Goal: Task Accomplishment & Management: Use online tool/utility

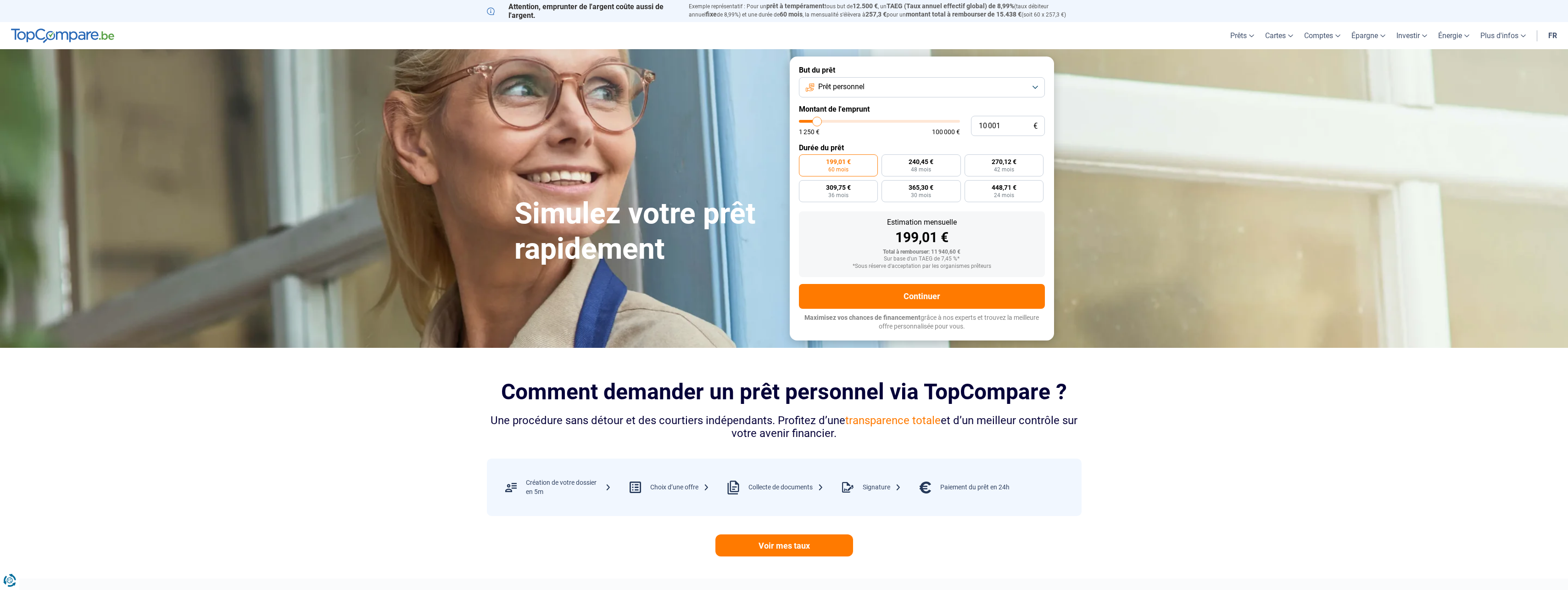
click at [851, 87] on span "Prêt personnel" at bounding box center [842, 87] width 46 height 10
click at [842, 146] on span "Prêt voiture" at bounding box center [837, 148] width 37 height 10
type input "11 000"
type input "11000"
type input "11 250"
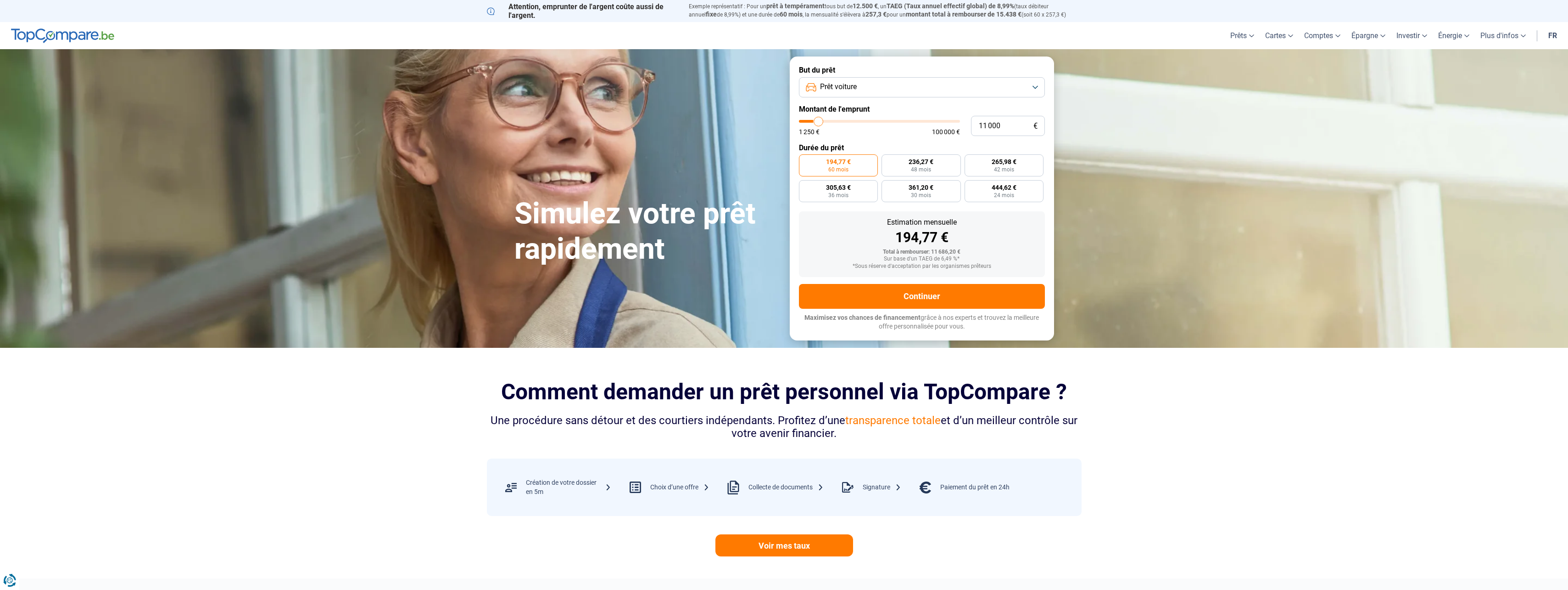
type input "11250"
type input "11 750"
type input "11750"
type input "12 750"
type input "12750"
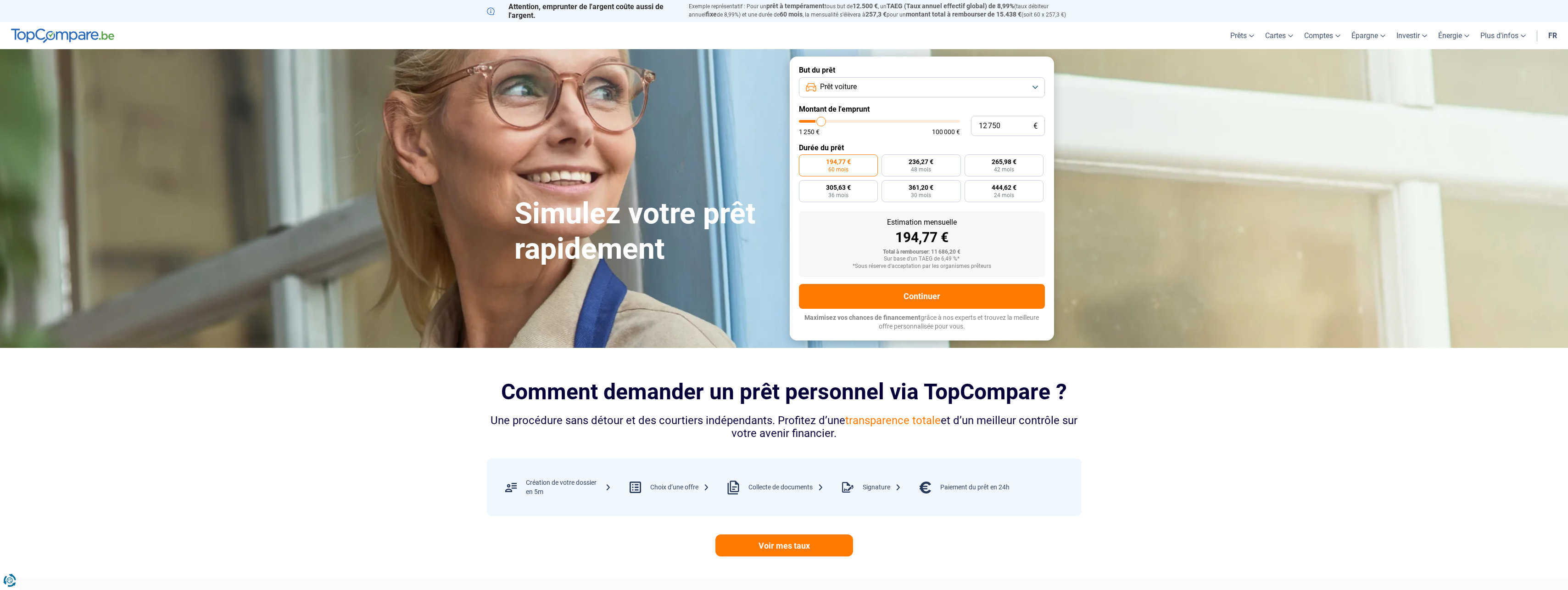
type input "13 250"
type input "13250"
type input "14 000"
type input "14000"
type input "14 750"
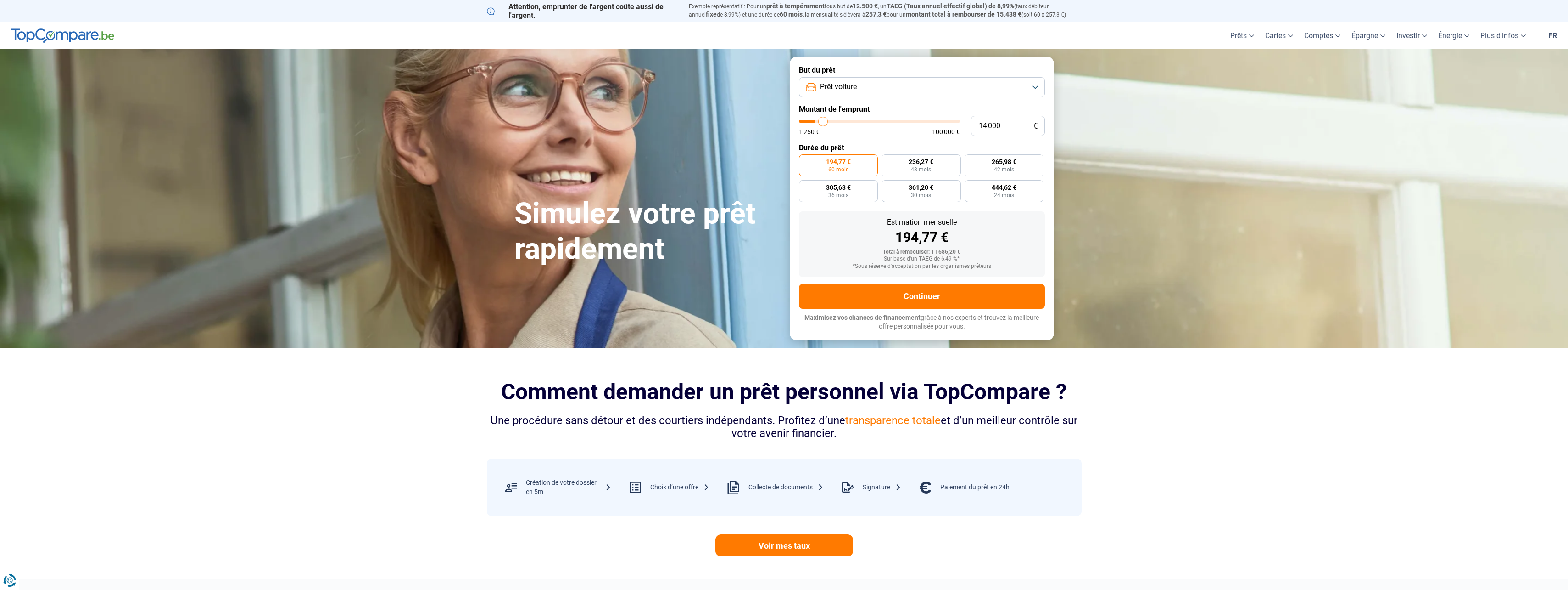
type input "14750"
type input "15 750"
type input "15750"
type input "16 500"
type input "16500"
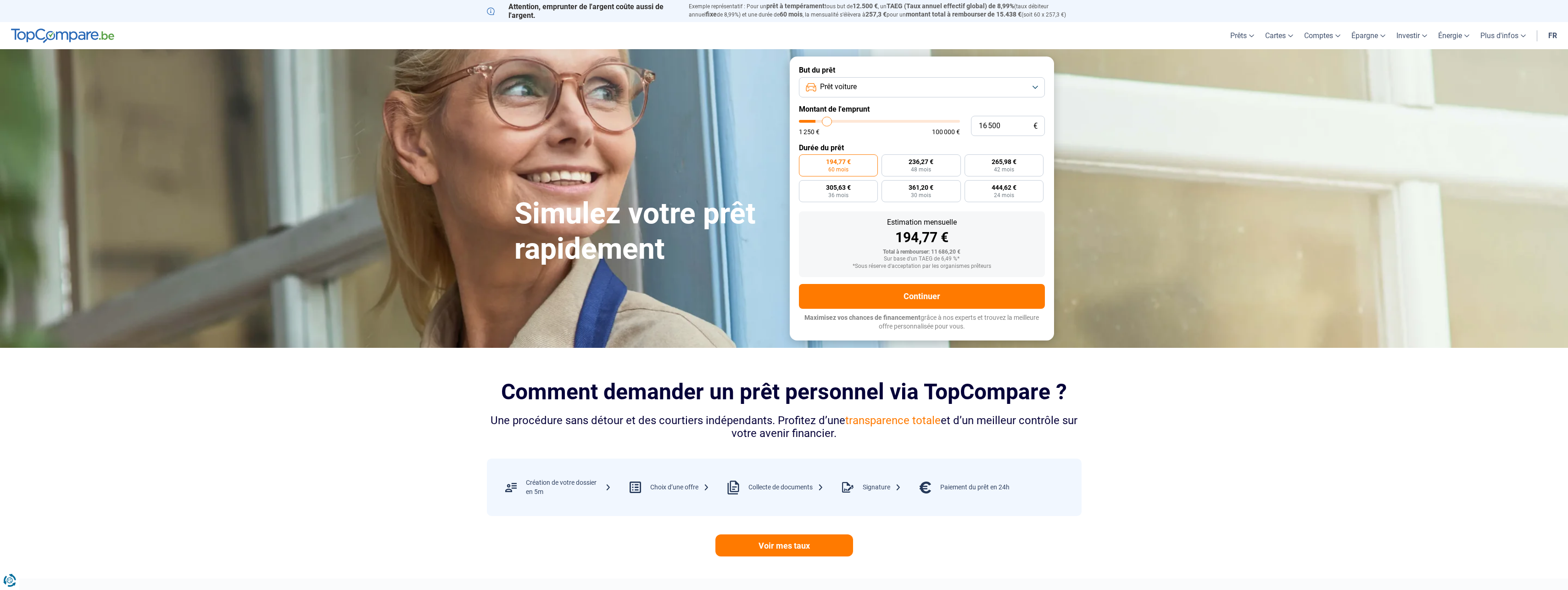
type input "17 750"
type input "17750"
type input "18 750"
type input "18750"
type input "20 000"
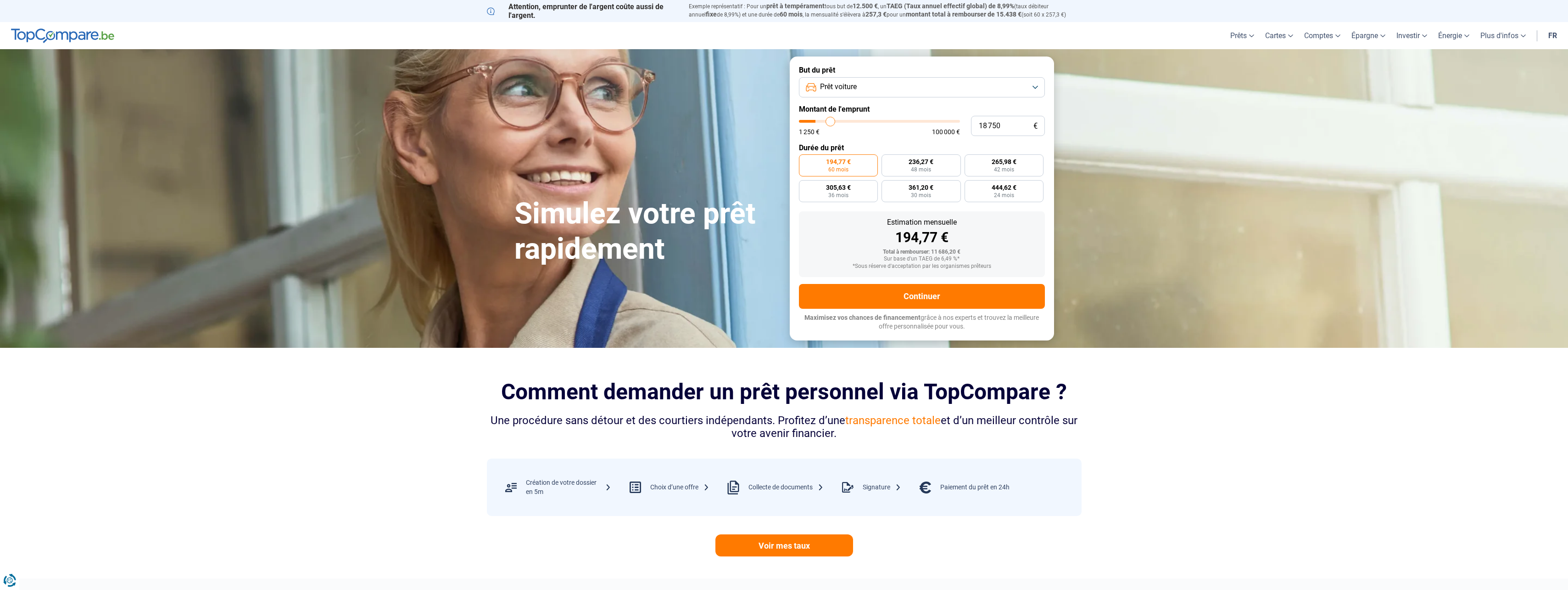
type input "20000"
type input "20 500"
type input "20500"
type input "21 500"
type input "21500"
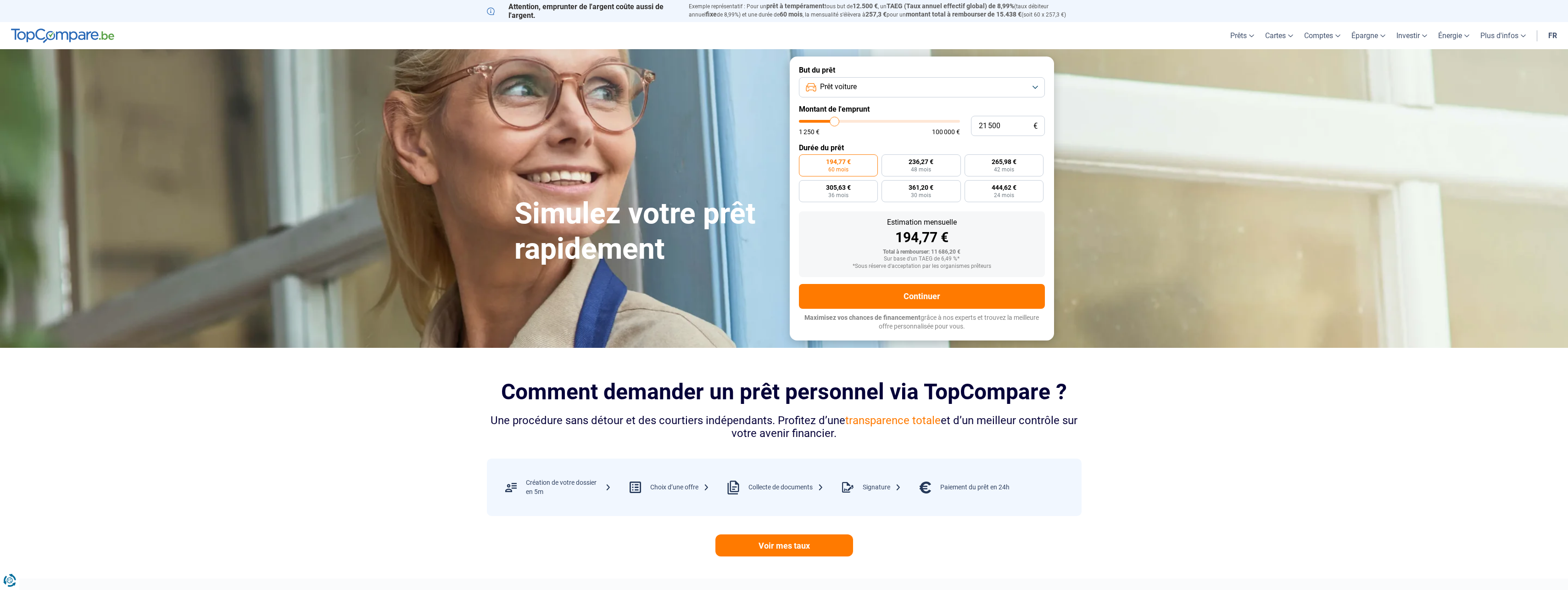
type input "21 750"
type input "21750"
type input "22 000"
type input "22000"
type input "22 250"
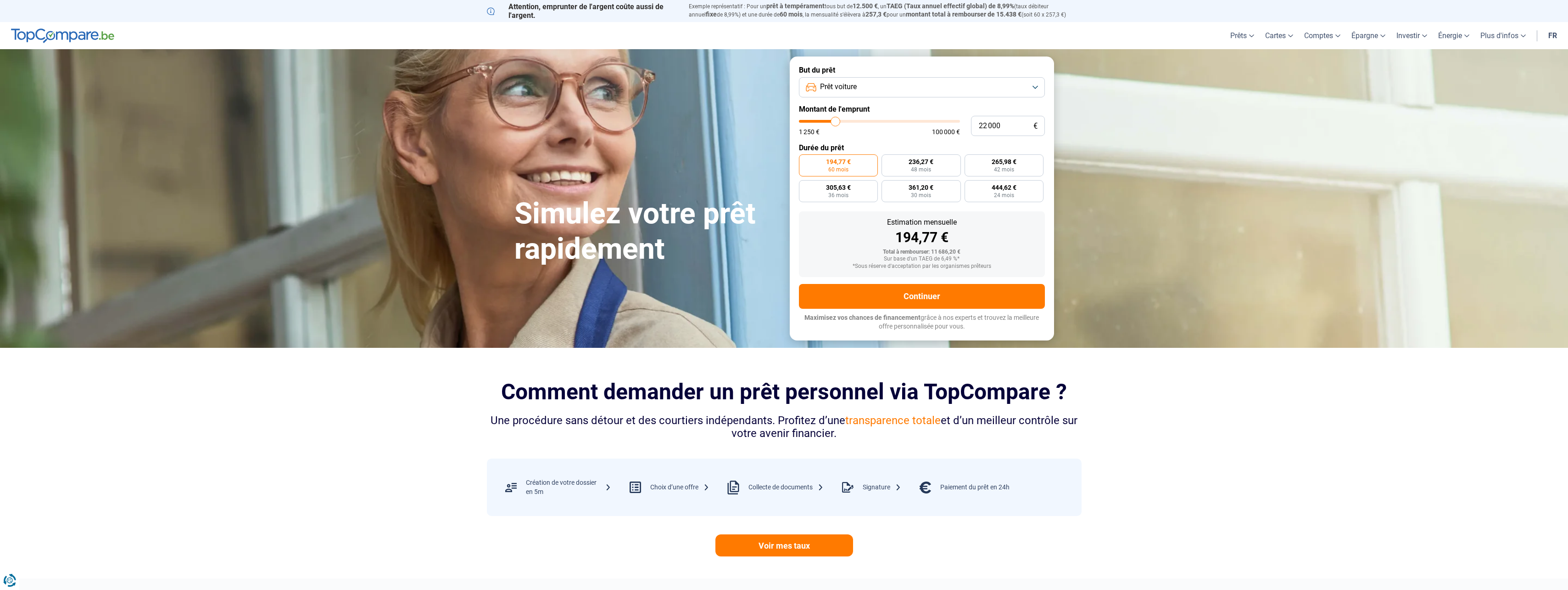
type input "22250"
type input "22 750"
type input "22750"
type input "23 000"
type input "23000"
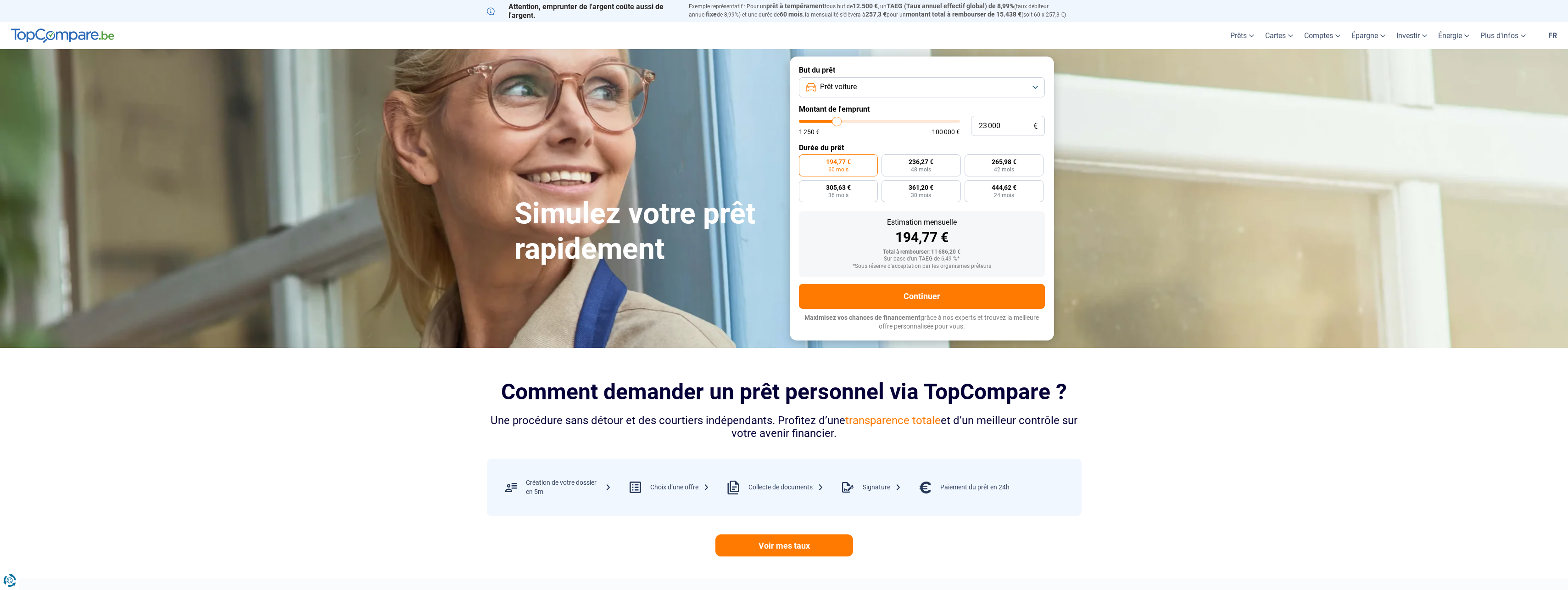
type input "23 250"
type input "23250"
type input "23 500"
type input "23500"
type input "23 750"
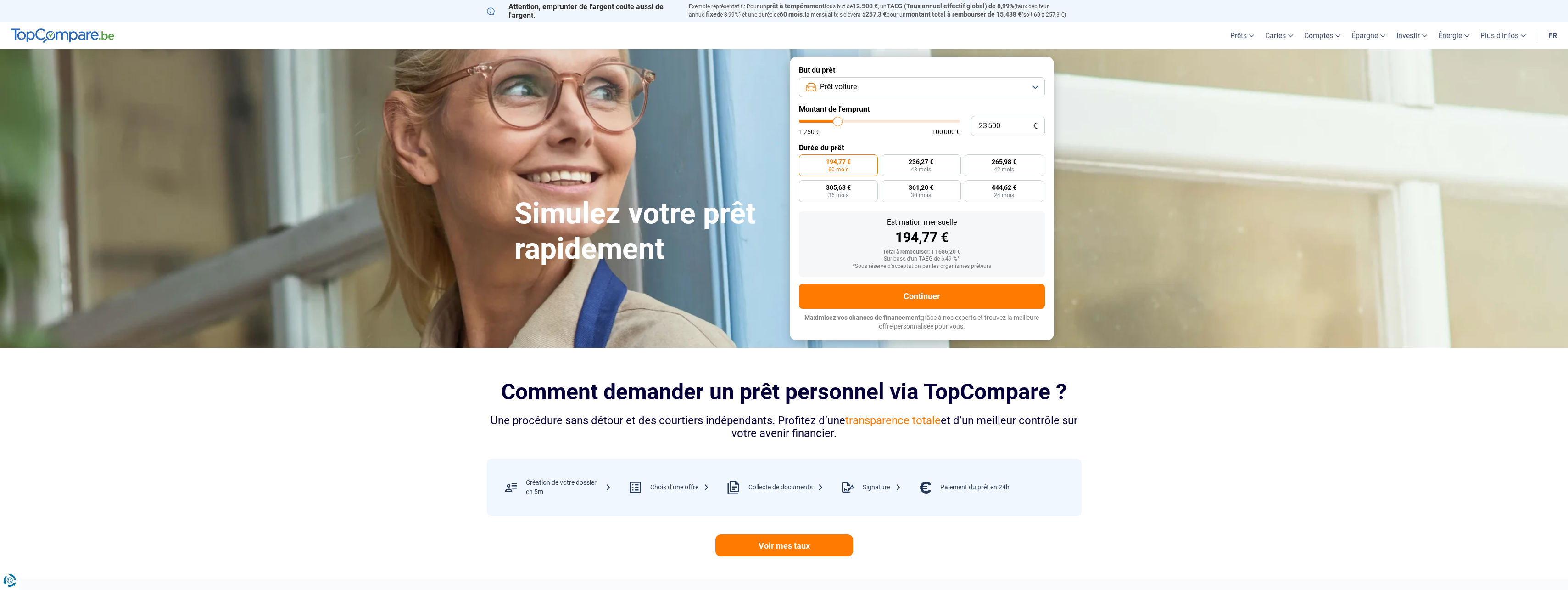
type input "23750"
type input "24 250"
type input "24250"
type input "24 500"
type input "24500"
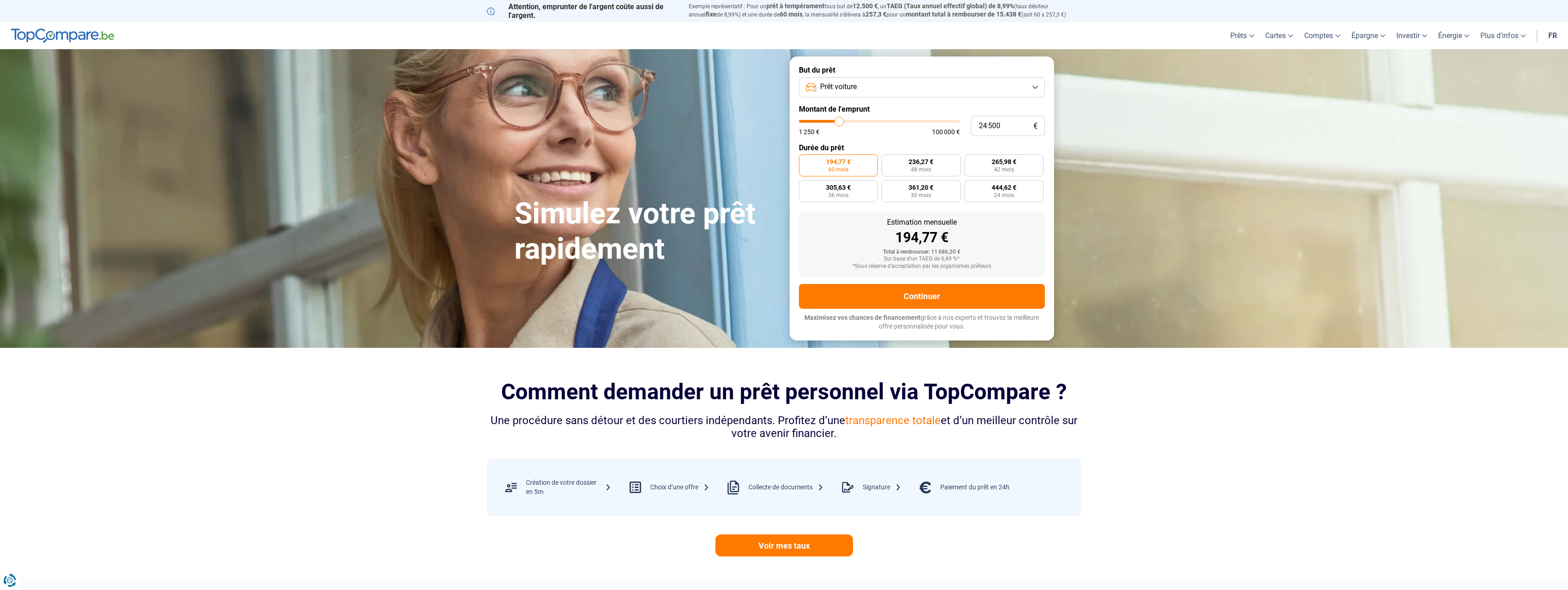
type input "24 750"
type input "24750"
type input "25 000"
type input "25000"
type input "25 750"
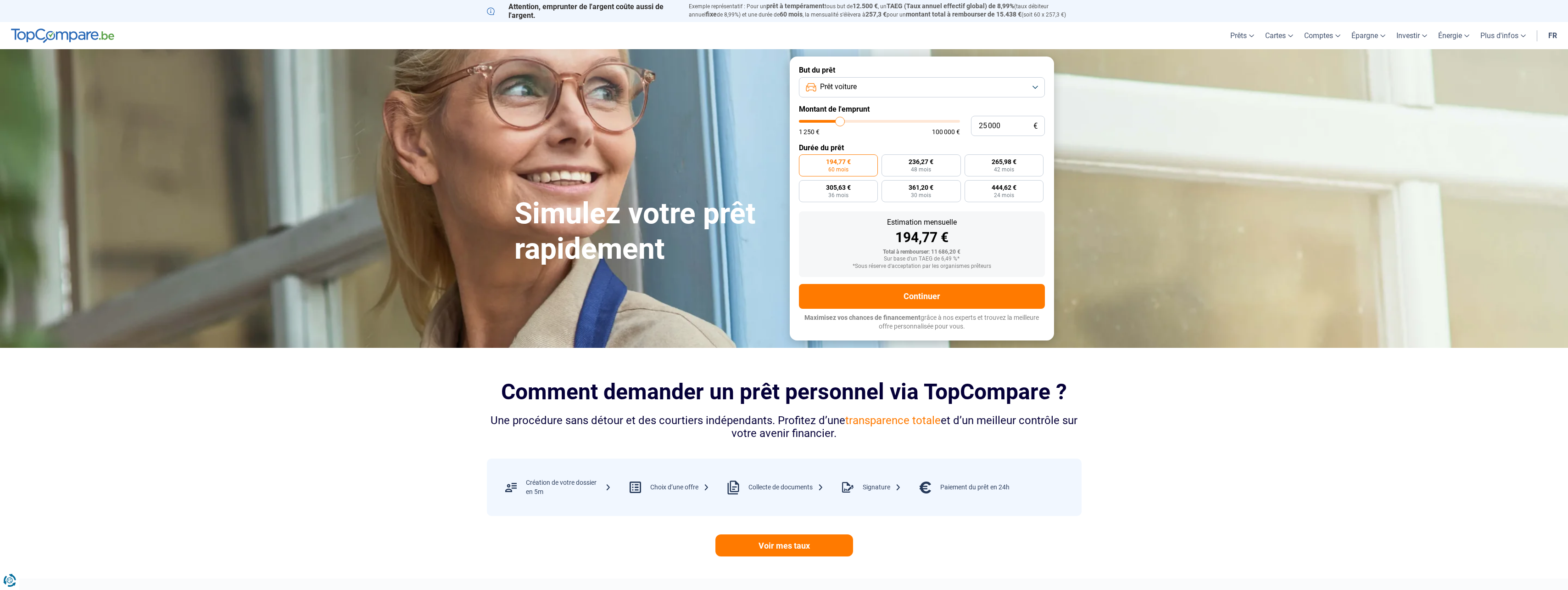
type input "25750"
type input "26 000"
type input "26000"
type input "26 250"
type input "26250"
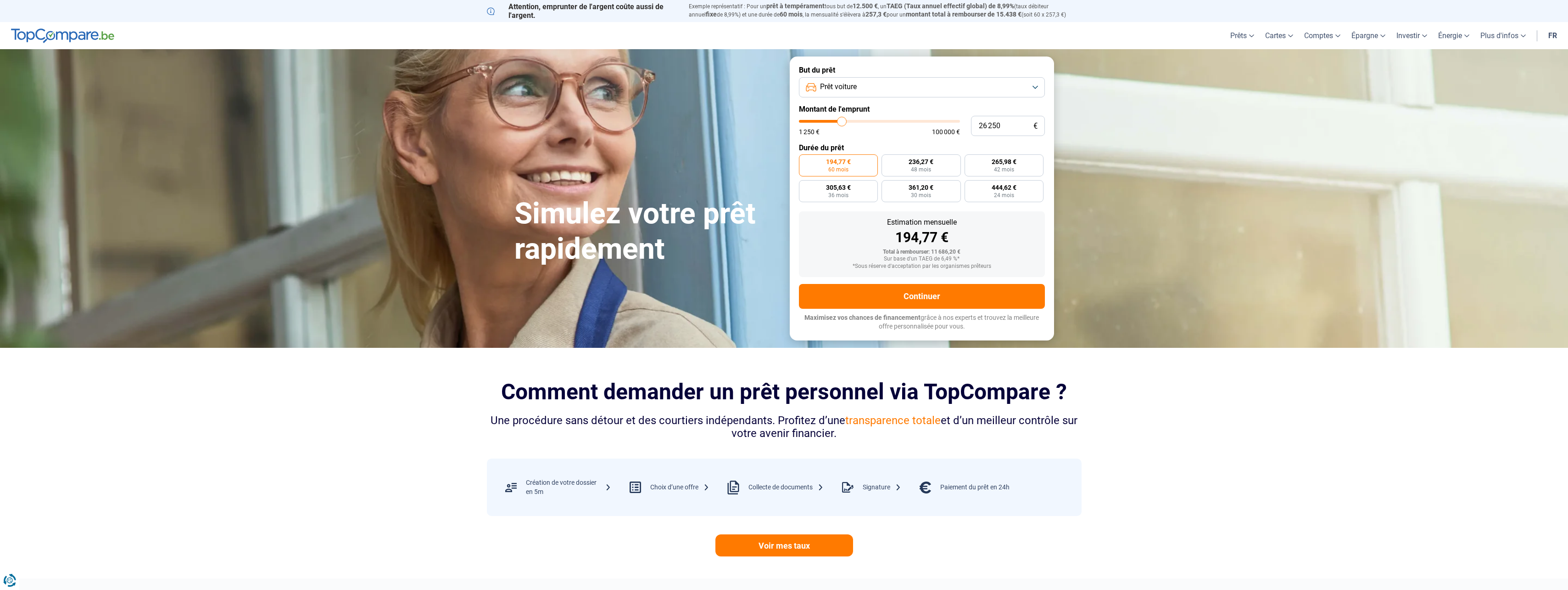
type input "26 750"
type input "26750"
type input "27 250"
type input "27250"
type input "27 500"
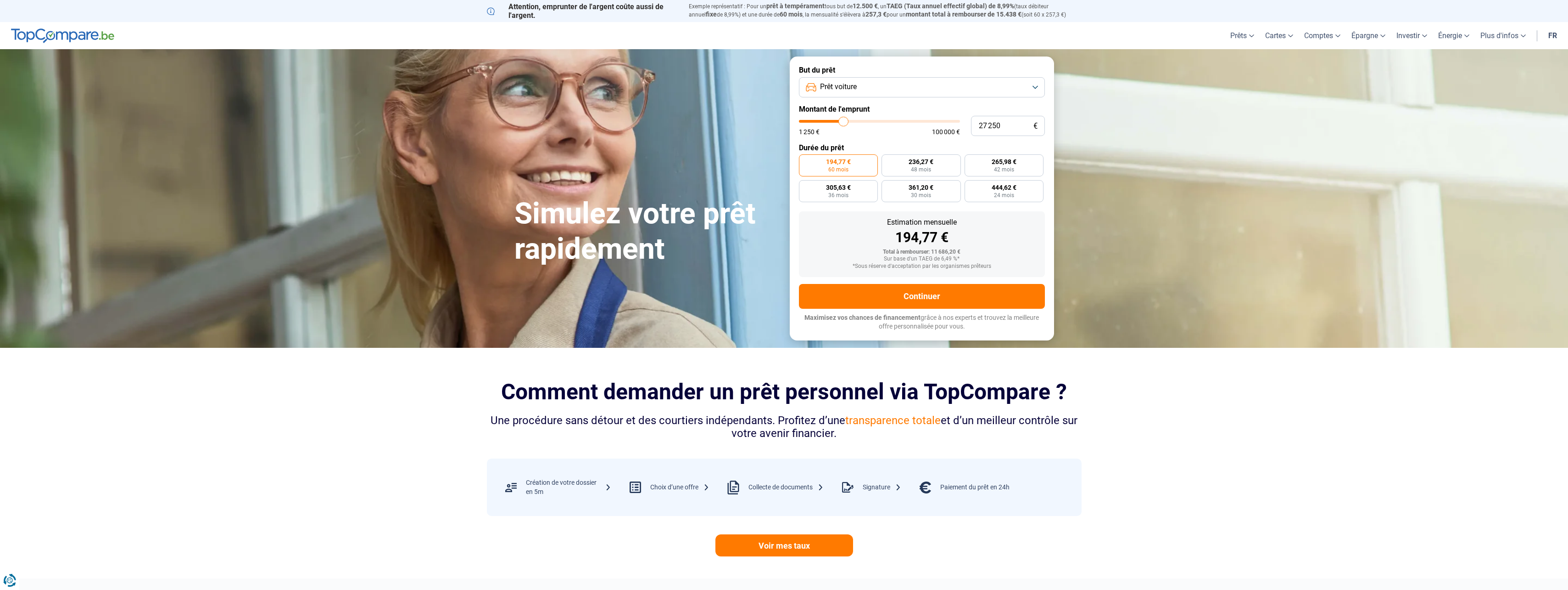
type input "27500"
type input "28 000"
type input "28000"
type input "28 250"
type input "28250"
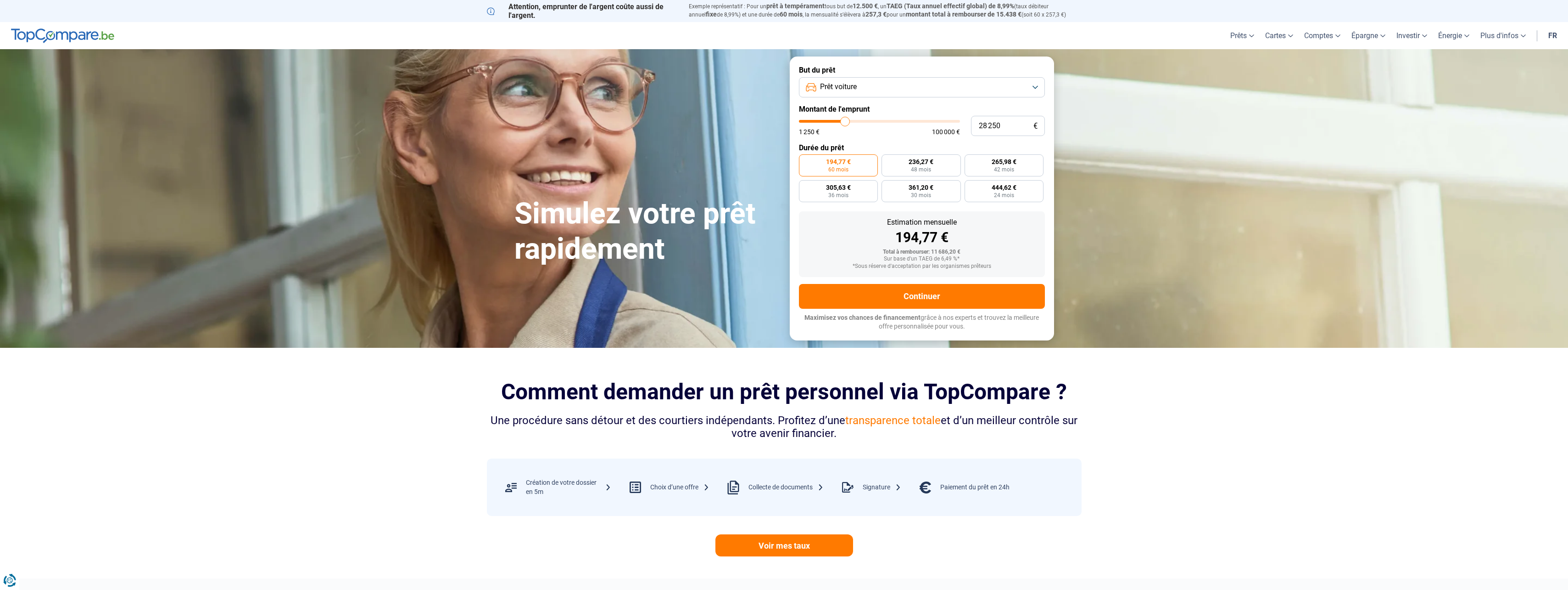
type input "28 750"
type input "28750"
type input "29 000"
type input "29000"
type input "29 250"
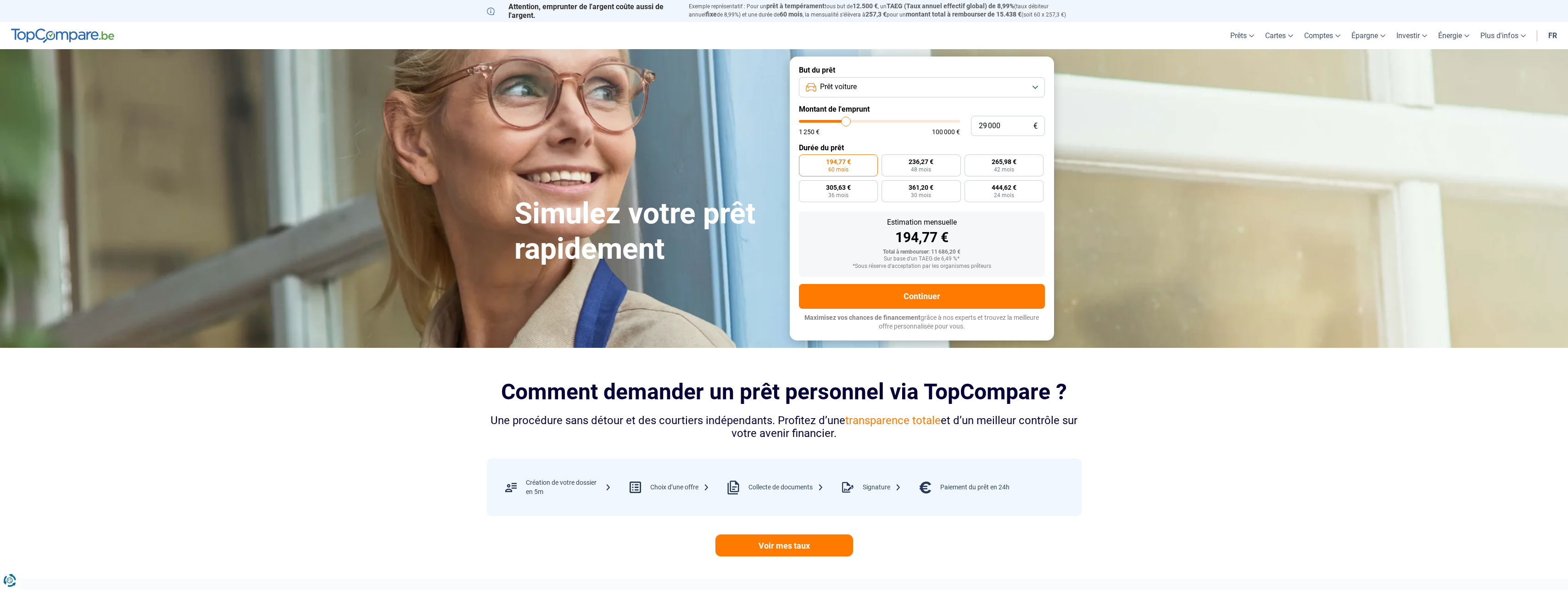
type input "29250"
type input "29 500"
type input "29500"
type input "30 500"
type input "30500"
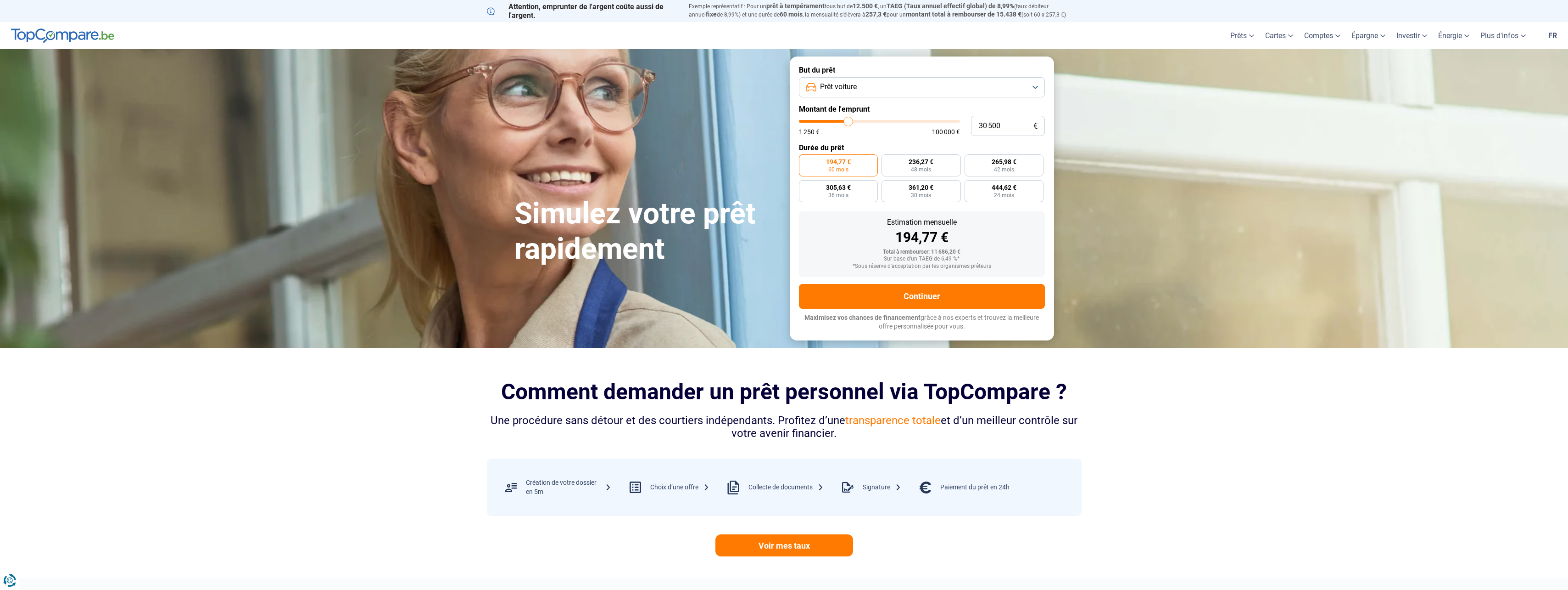
type input "30 750"
type input "30750"
type input "31 750"
type input "31750"
type input "32 500"
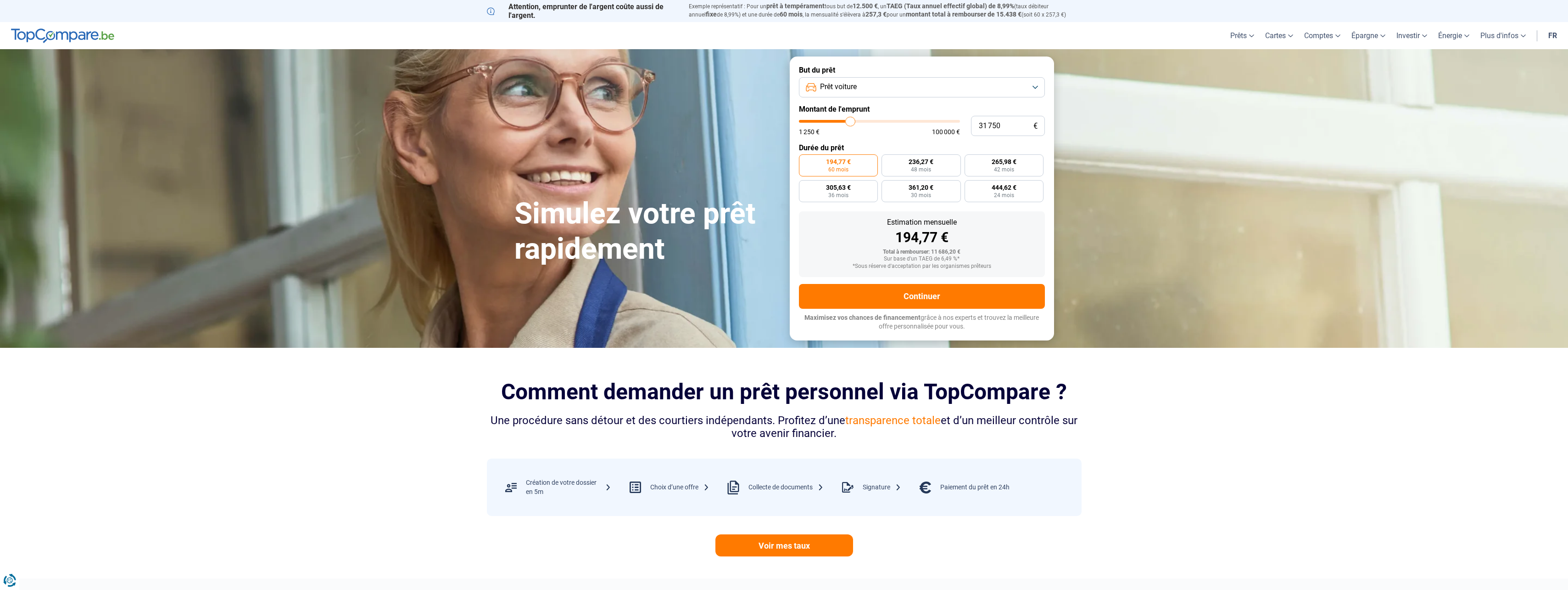
type input "32500"
type input "33 250"
type input "33250"
type input "33 750"
type input "33750"
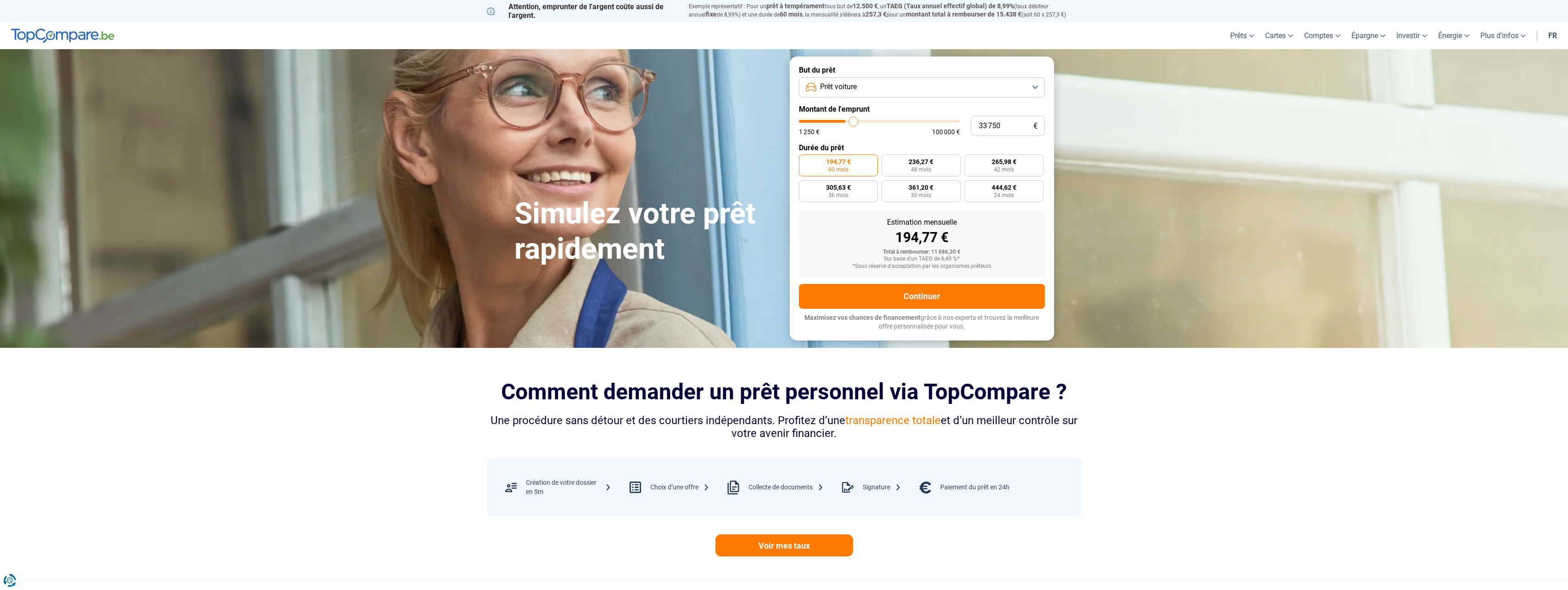
type input "34 250"
type input "34250"
type input "35 000"
type input "35000"
type input "35 500"
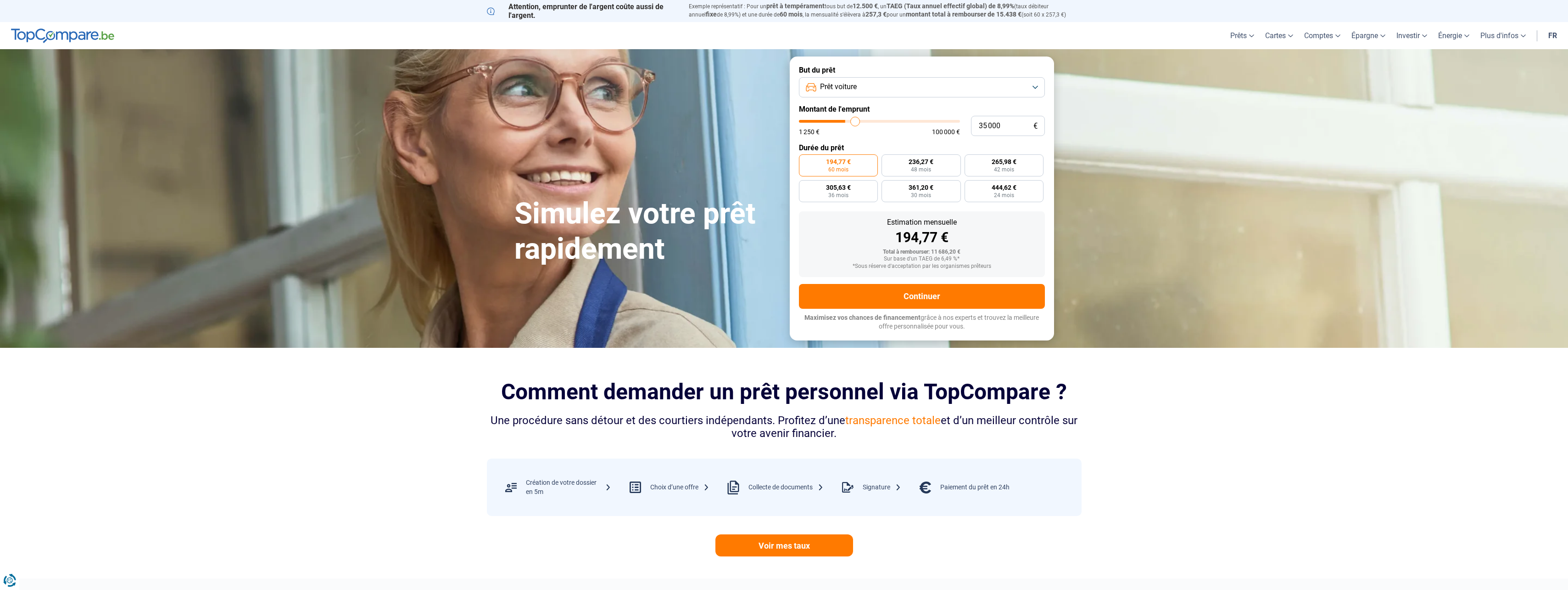
type input "35500"
type input "36 250"
type input "36250"
type input "36 500"
type input "36500"
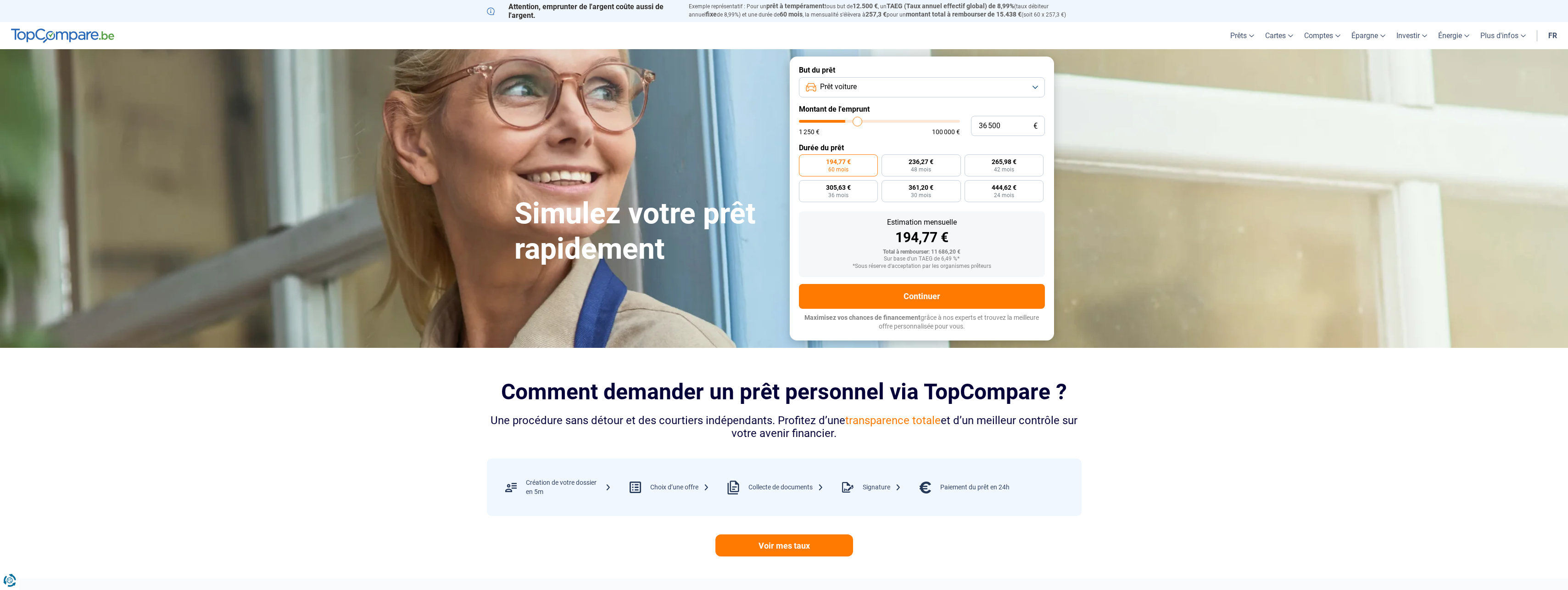
type input "37 250"
type input "37250"
type input "38 500"
type input "38500"
type input "39 250"
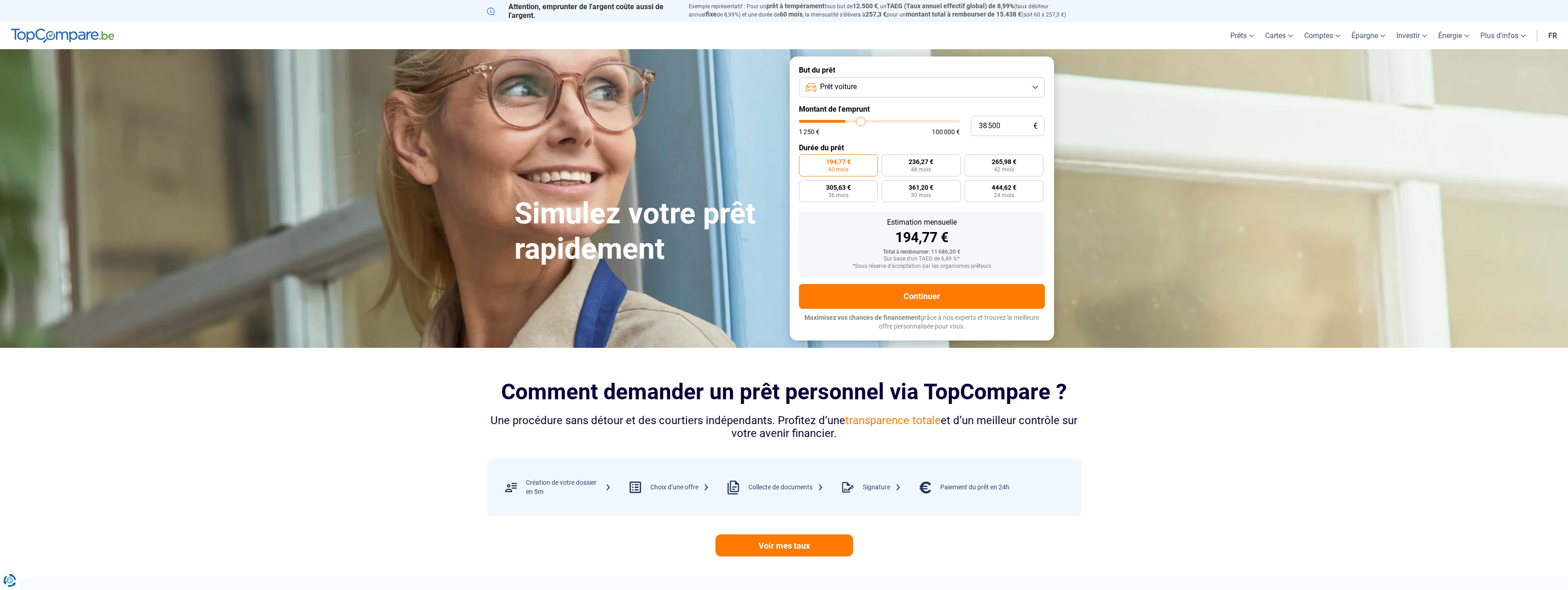
type input "39250"
type input "39 500"
type input "39500"
type input "39 750"
type input "39750"
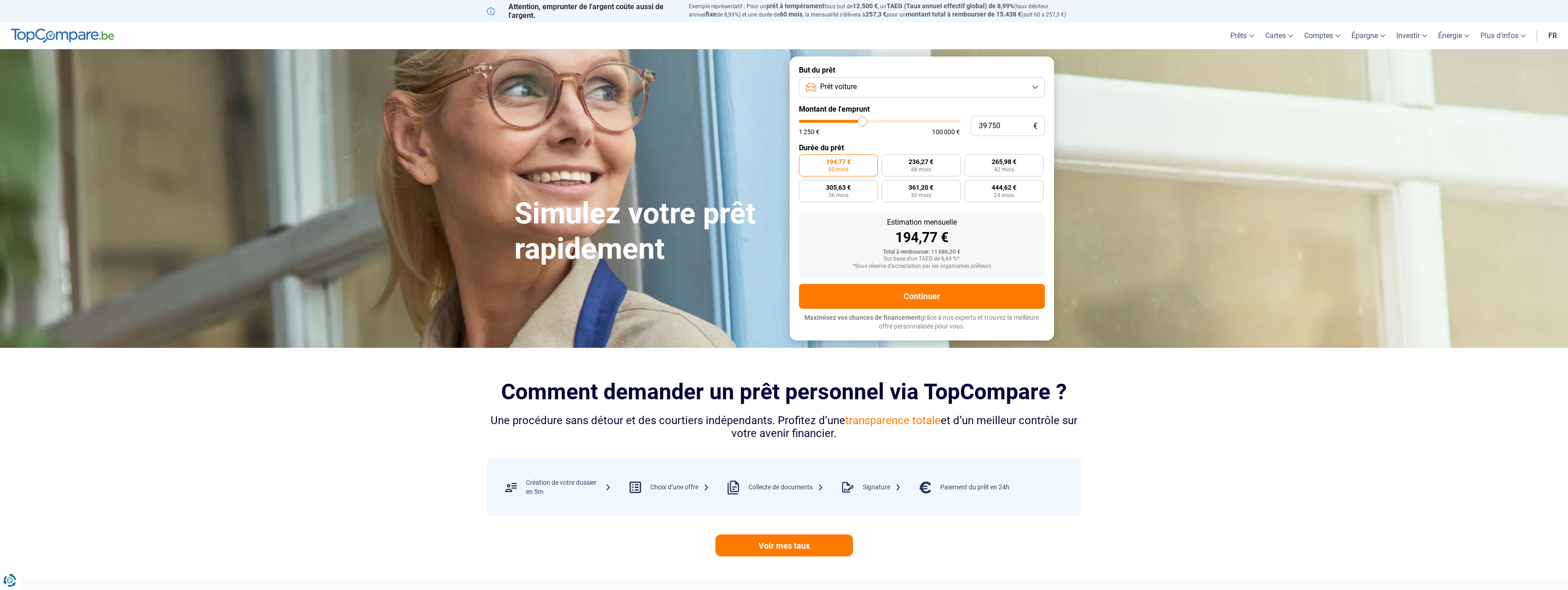
type input "40 000"
type input "40000"
type input "40 250"
type input "40250"
type input "40 750"
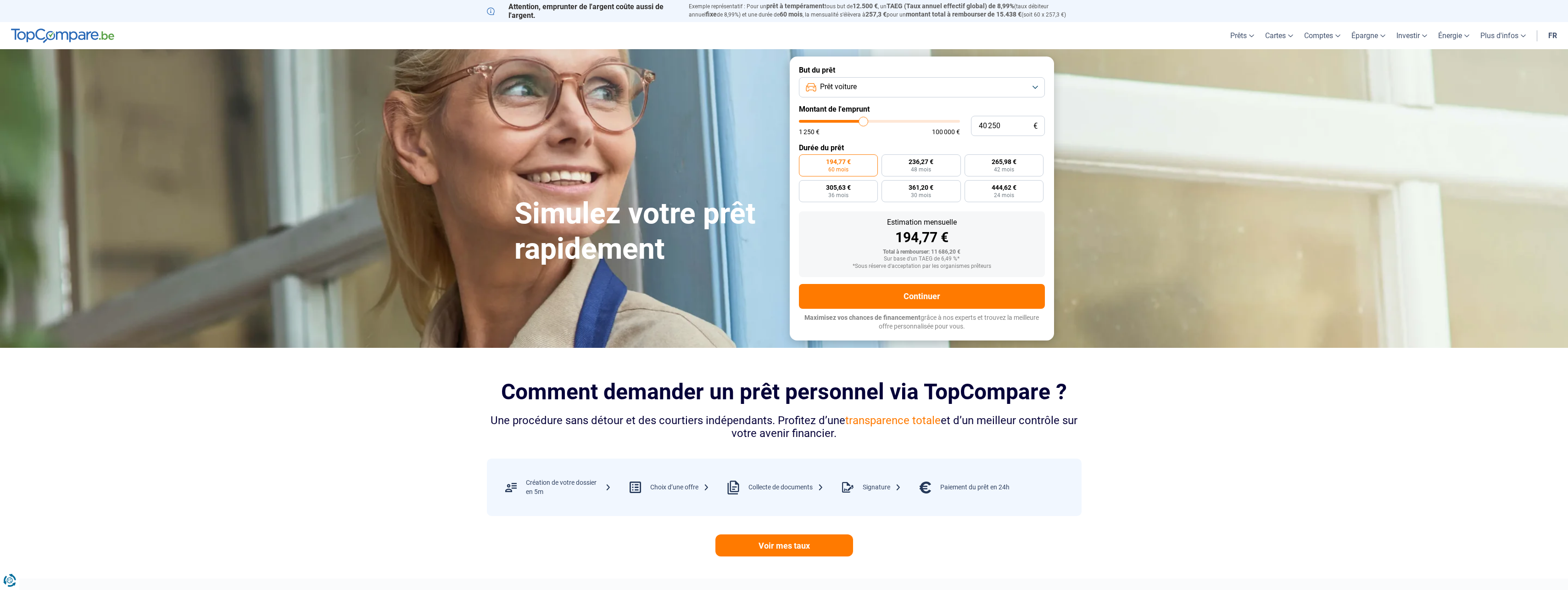
type input "40750"
type input "41 000"
type input "41000"
type input "41 500"
type input "41500"
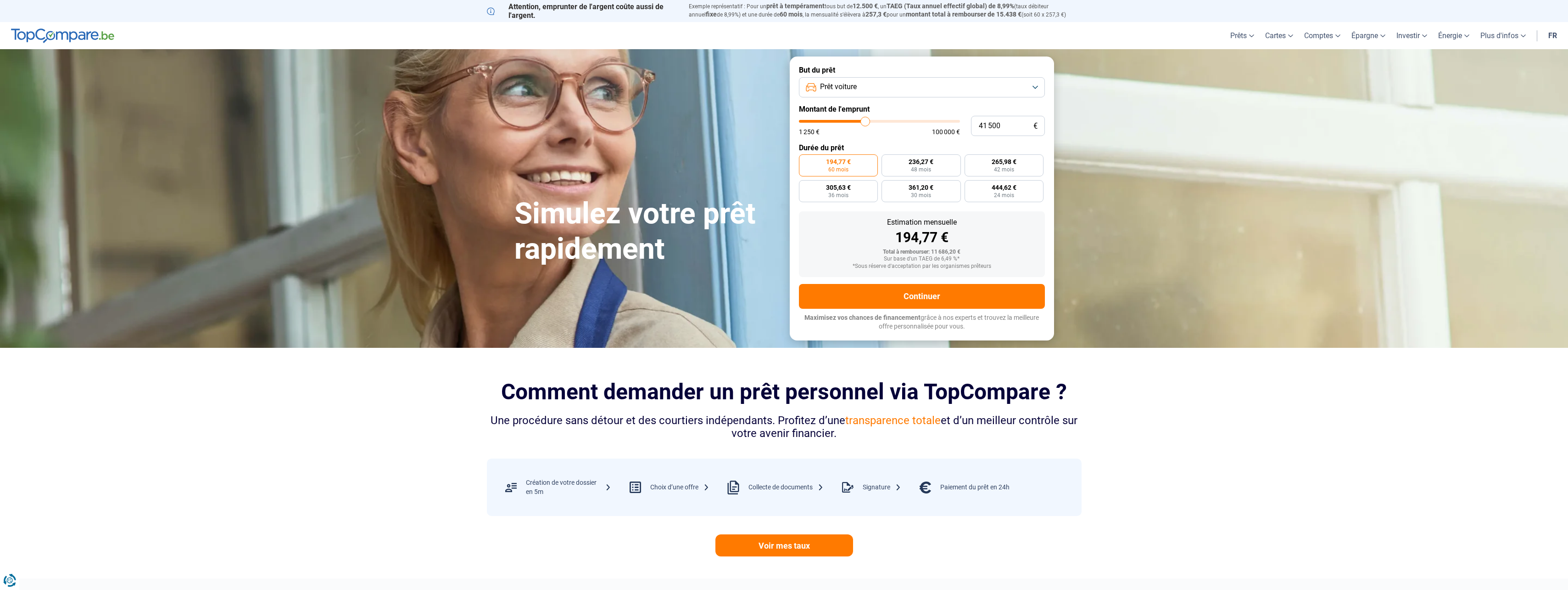
type input "42 250"
type input "42250"
type input "43 000"
type input "43000"
type input "43 500"
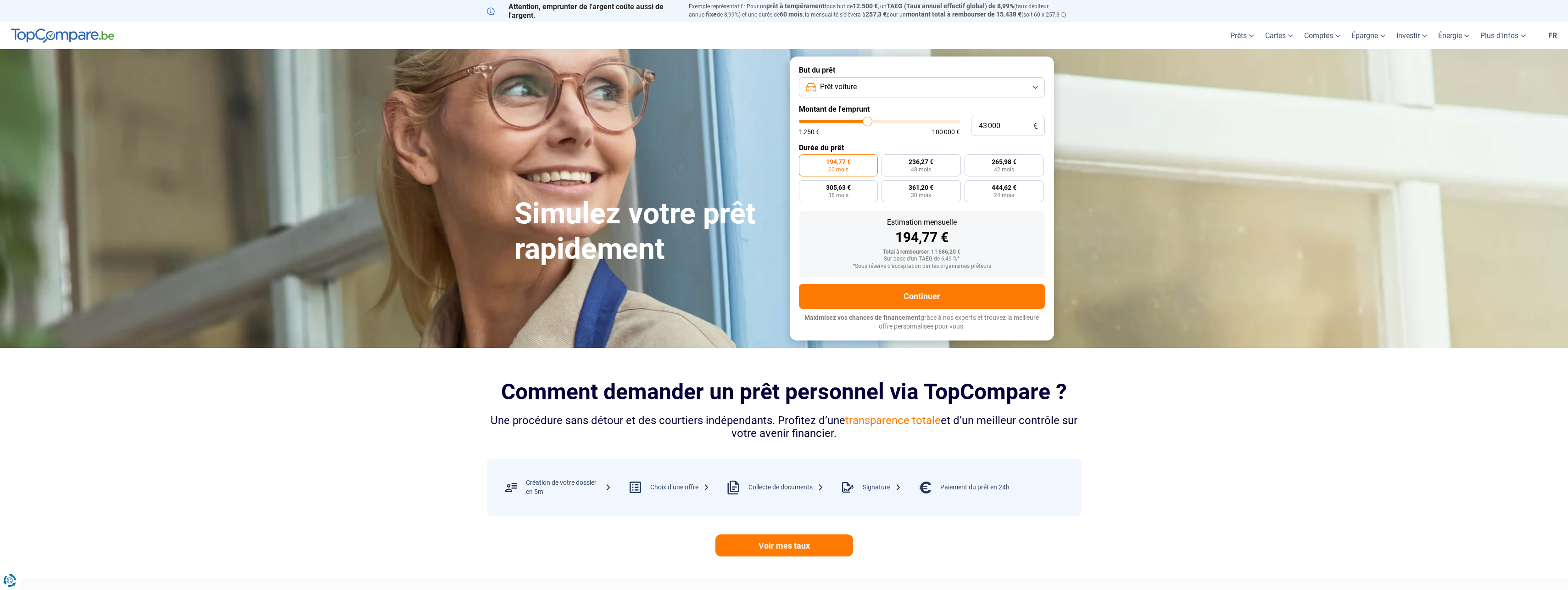
type input "43500"
type input "44 000"
type input "44000"
type input "44 250"
type input "44250"
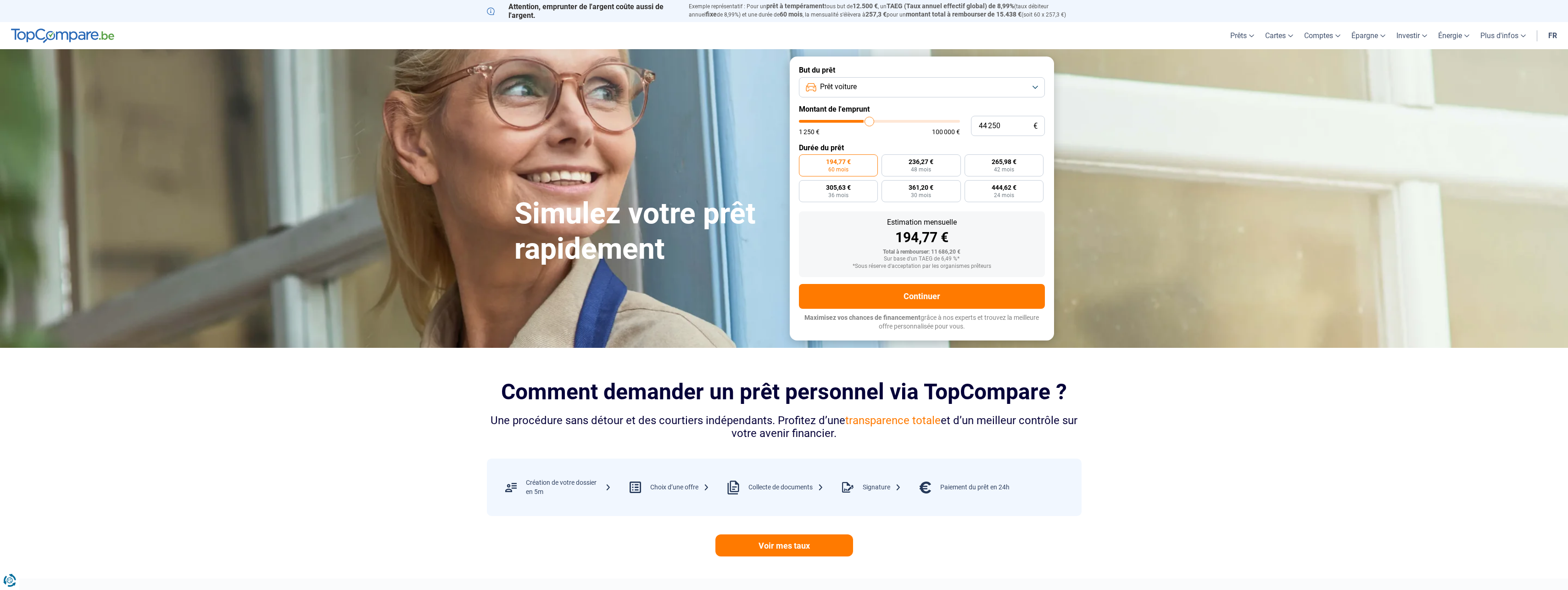
type input "44 500"
type input "44500"
type input "45 000"
type input "45000"
type input "45 250"
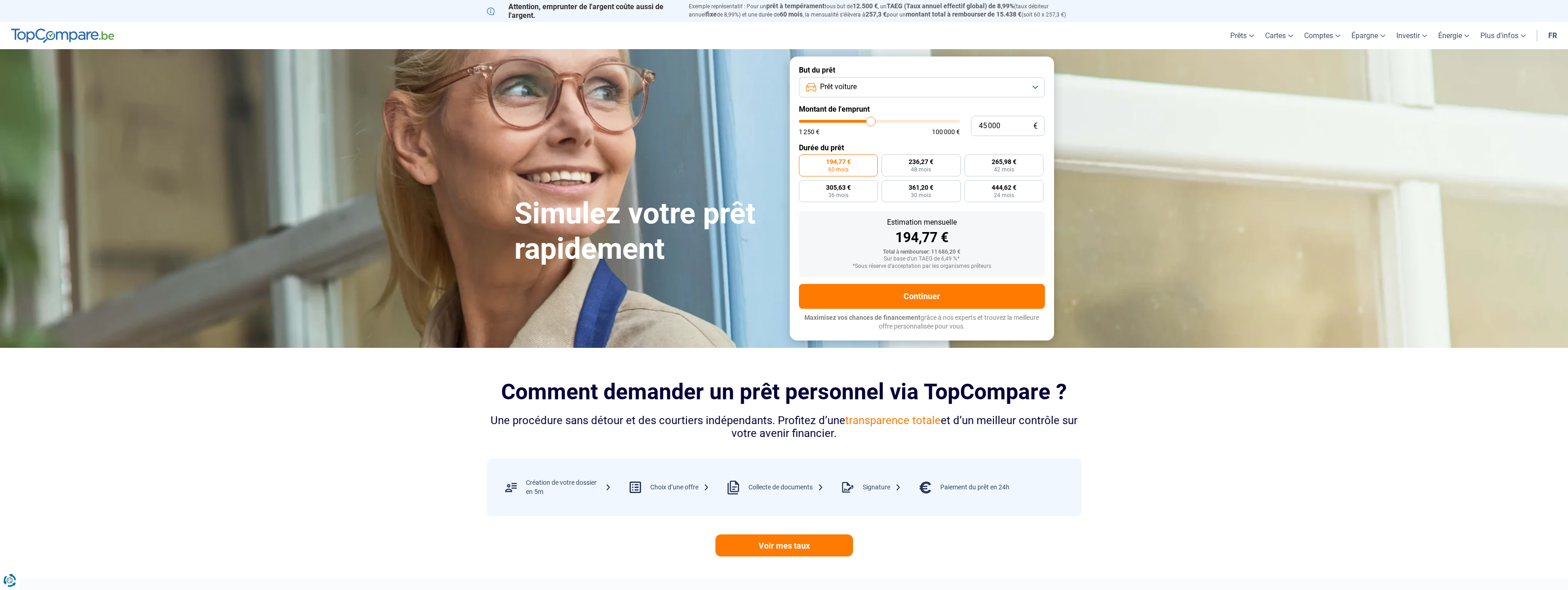
type input "45250"
type input "45 500"
type input "45500"
type input "45 250"
type input "45250"
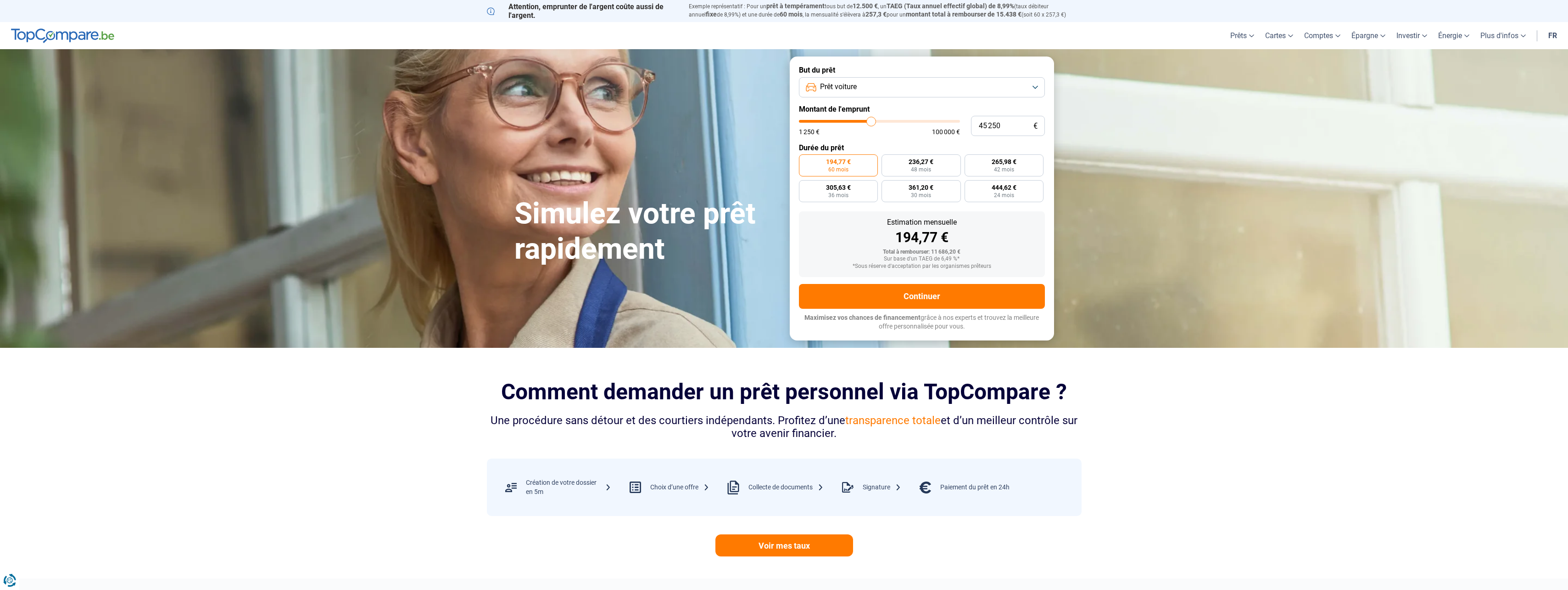
type input "45 000"
type input "45000"
type input "44 500"
type input "44500"
type input "45 000"
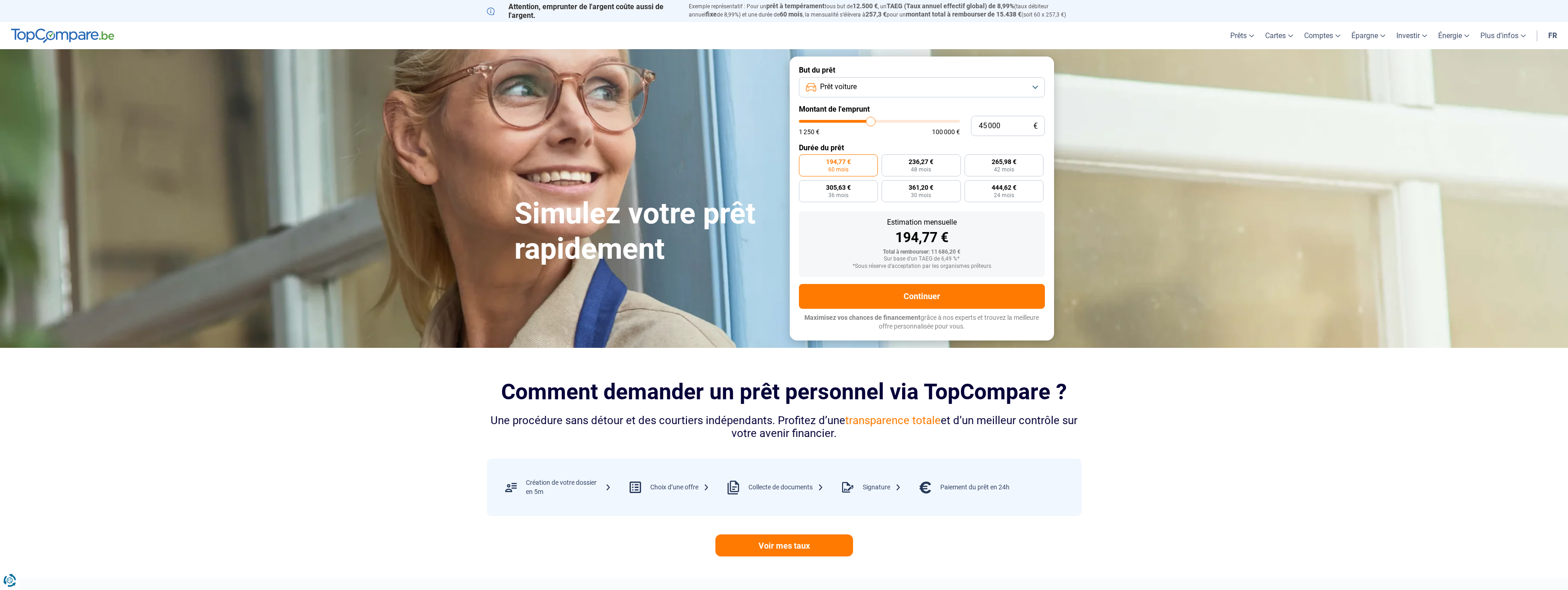
drag, startPoint x: 818, startPoint y: 122, endPoint x: 871, endPoint y: 128, distance: 53.3
type input "45000"
click at [871, 122] on input "range" at bounding box center [879, 121] width 161 height 3
radio input "false"
